Goal: Task Accomplishment & Management: Use online tool/utility

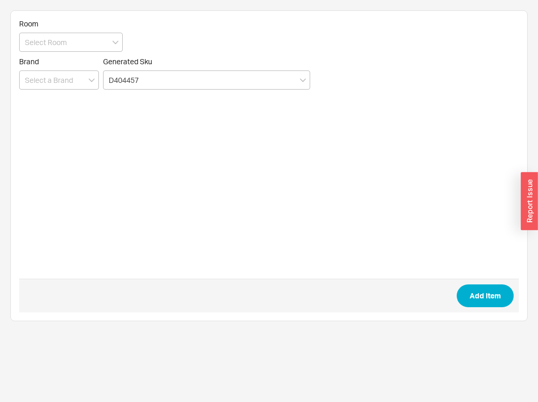
type input "D404457"
